Goal: Task Accomplishment & Management: Use online tool/utility

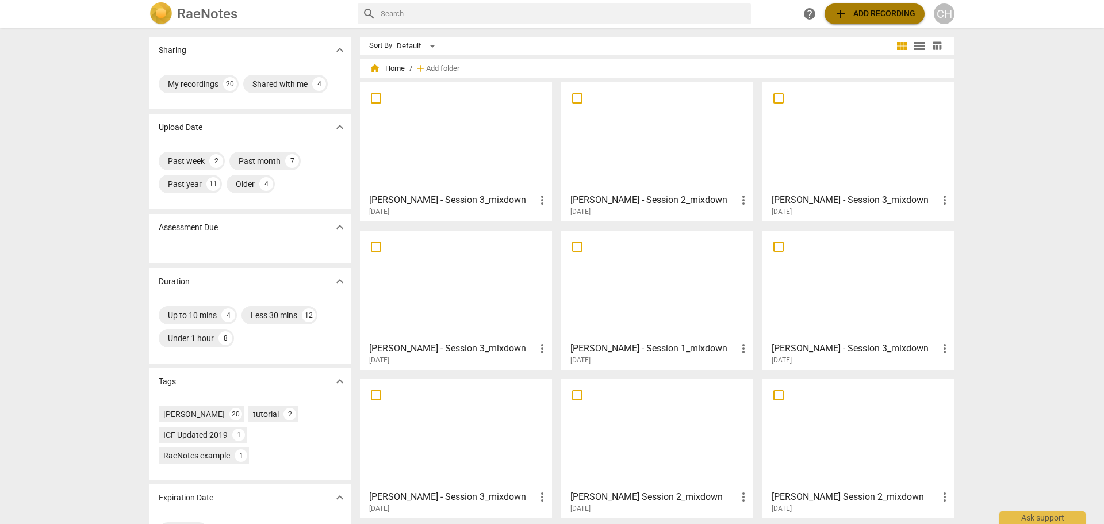
click at [880, 13] on span "add Add recording" at bounding box center [875, 14] width 82 height 14
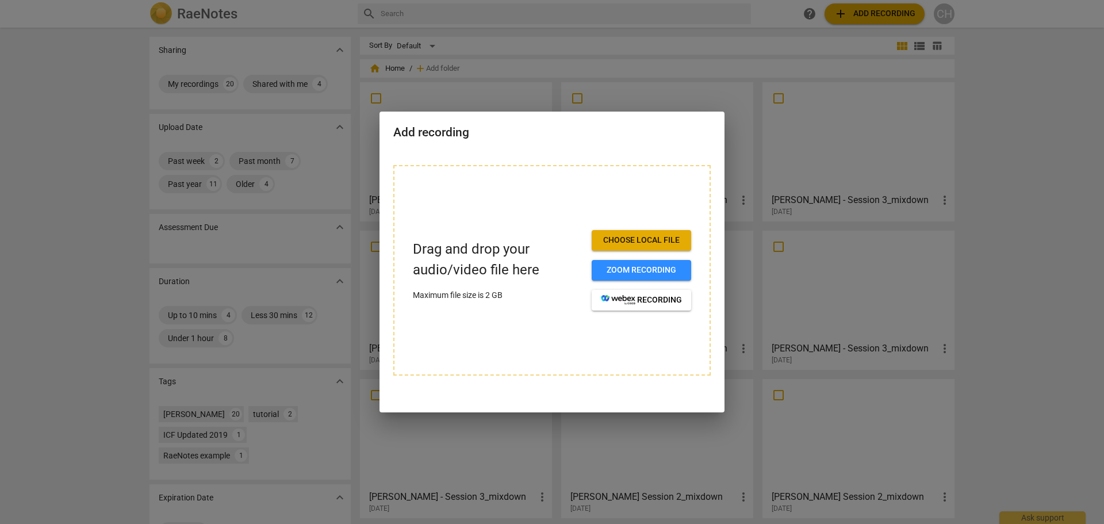
click at [652, 240] on span "Choose local file" at bounding box center [641, 241] width 81 height 12
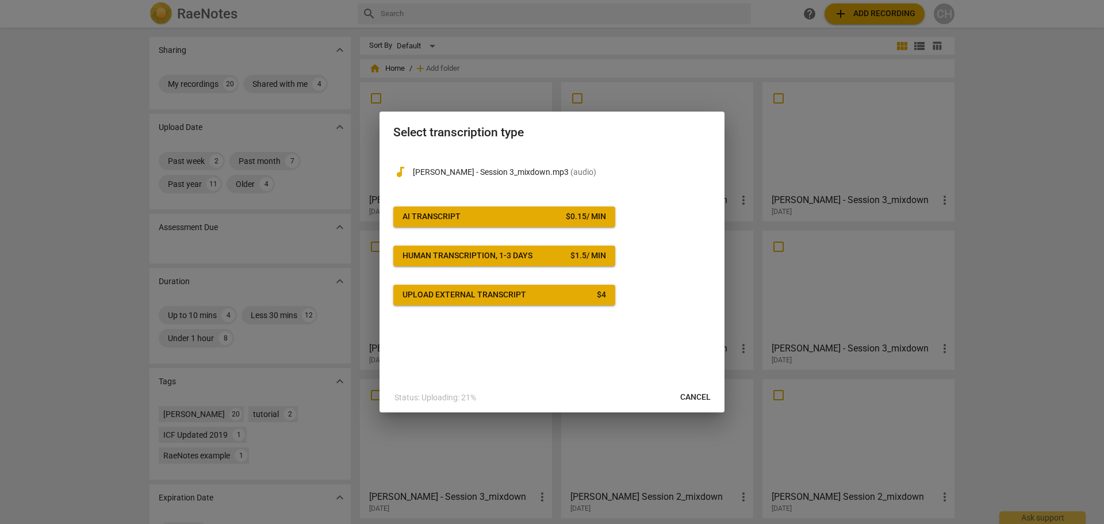
click at [483, 206] on button "AI Transcript $ 0.15 / min" at bounding box center [504, 216] width 222 height 21
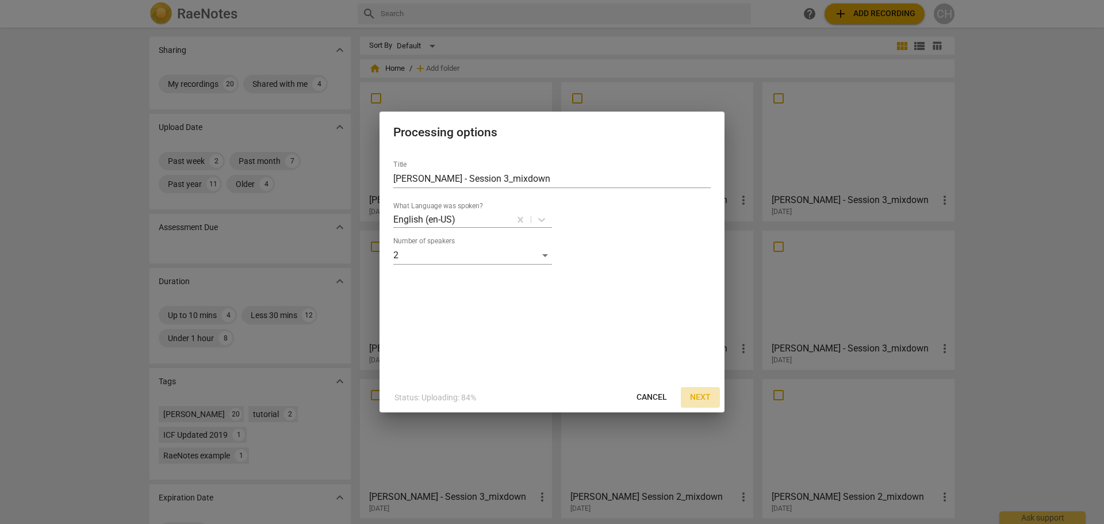
click at [706, 396] on span "Next" at bounding box center [700, 398] width 21 height 12
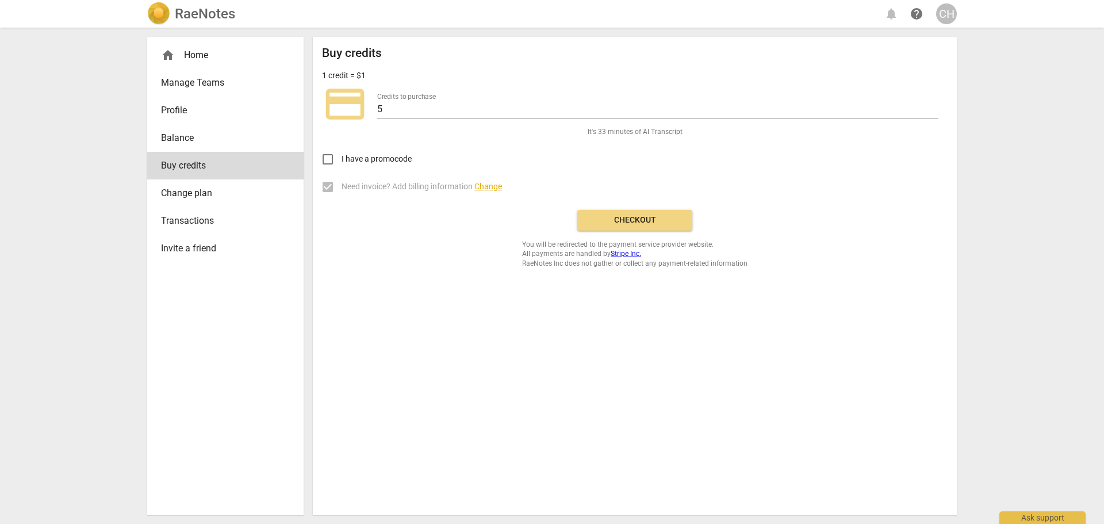
click at [645, 215] on span "Checkout" at bounding box center [635, 221] width 97 height 12
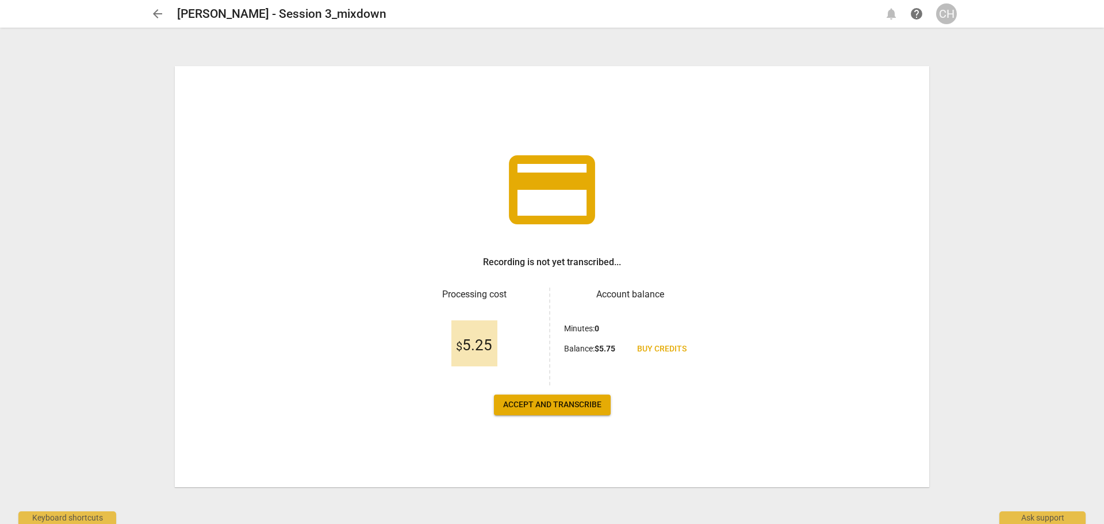
click at [564, 407] on span "Accept and transcribe" at bounding box center [552, 405] width 98 height 12
